Goal: Task Accomplishment & Management: Manage account settings

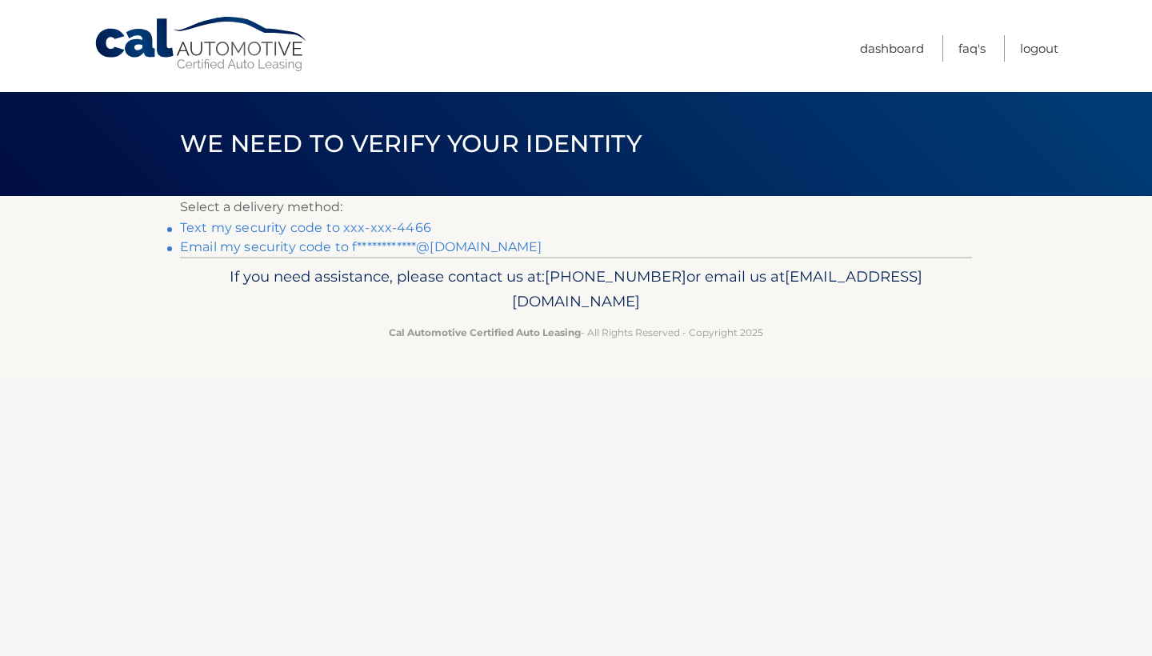
click at [340, 228] on link "Text my security code to xxx-xxx-4466" at bounding box center [305, 227] width 251 height 15
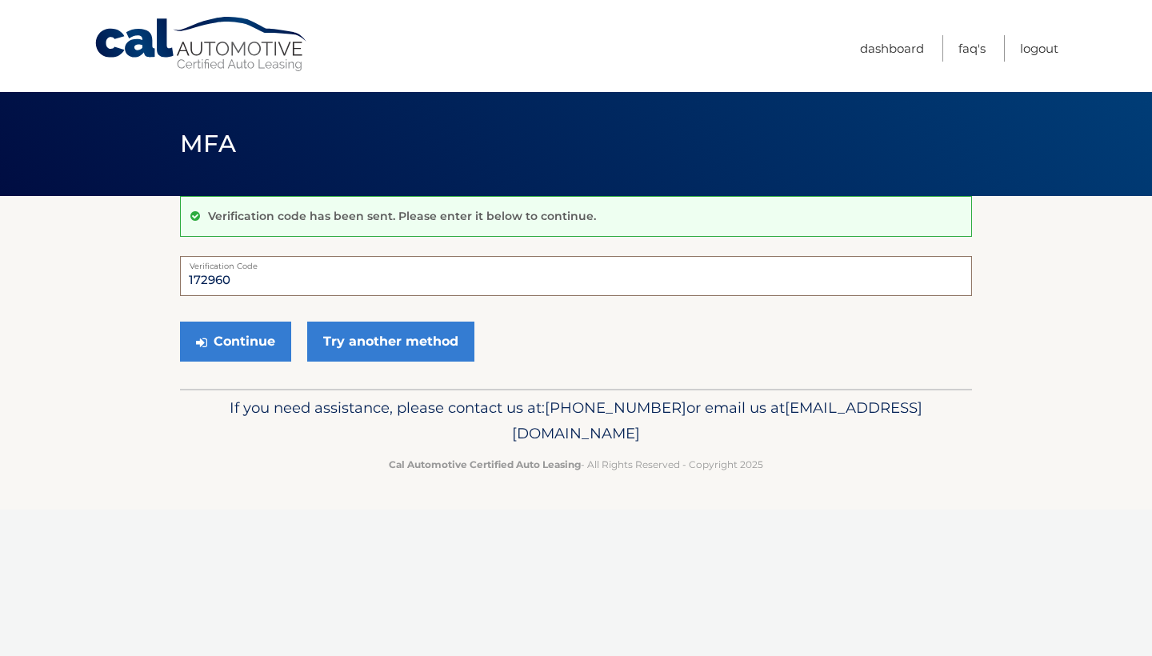
type input "172960"
click at [235, 341] on button "Continue" at bounding box center [235, 341] width 111 height 40
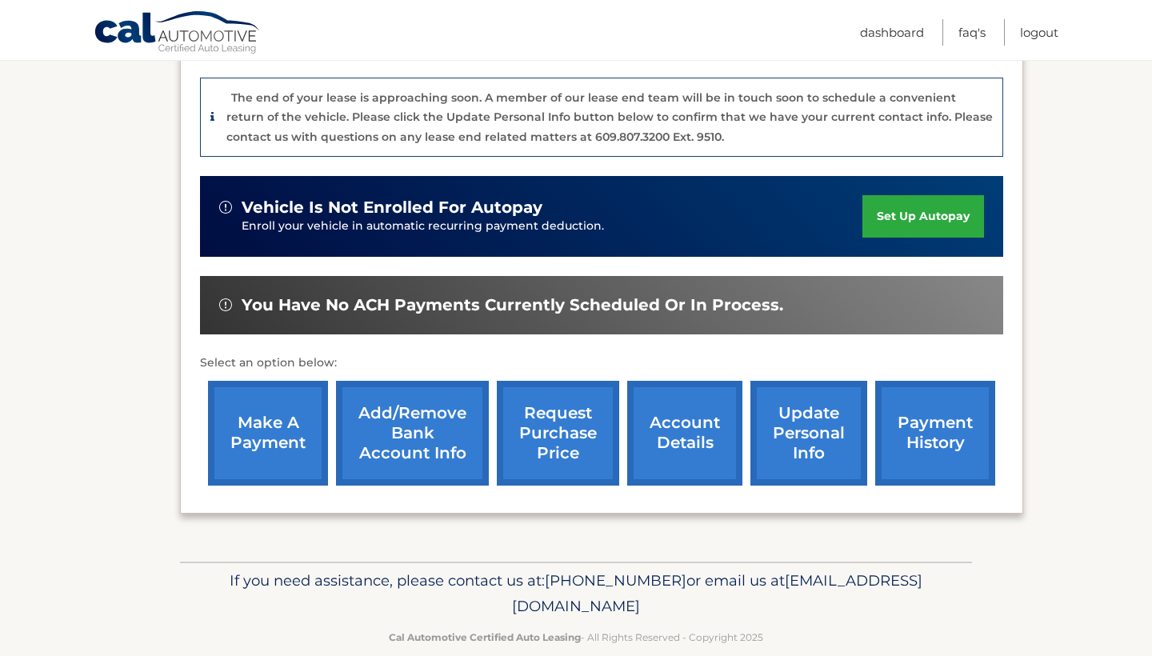
scroll to position [407, 0]
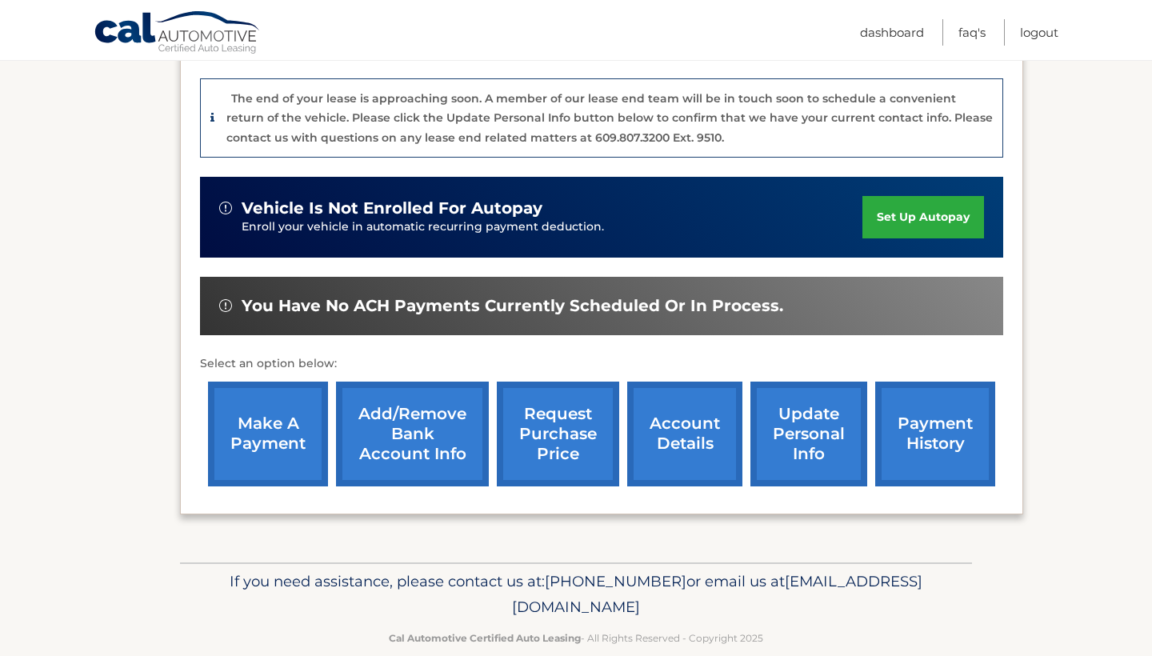
click at [257, 394] on link "make a payment" at bounding box center [268, 433] width 120 height 105
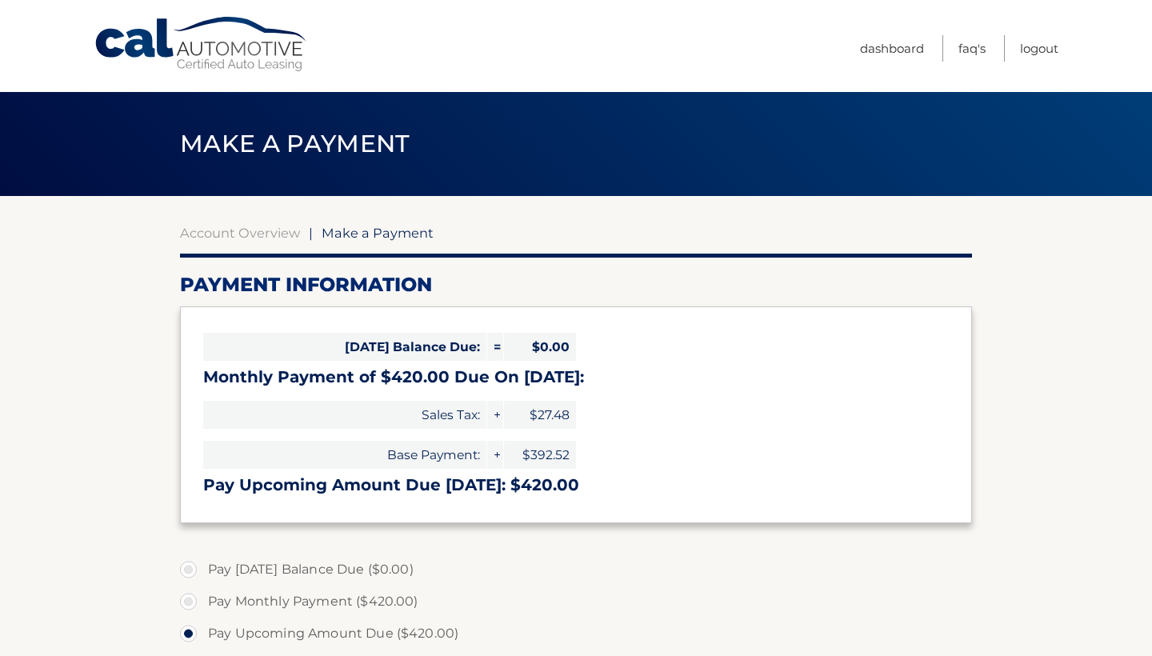
select select "ZGY3ZjViMTQtMjE2MC00NTQzLWJjMWYtYjZjOGQ1NzJhNjE0"
click at [1032, 53] on link "Logout" at bounding box center [1039, 48] width 38 height 26
